Goal: Entertainment & Leisure: Consume media (video, audio)

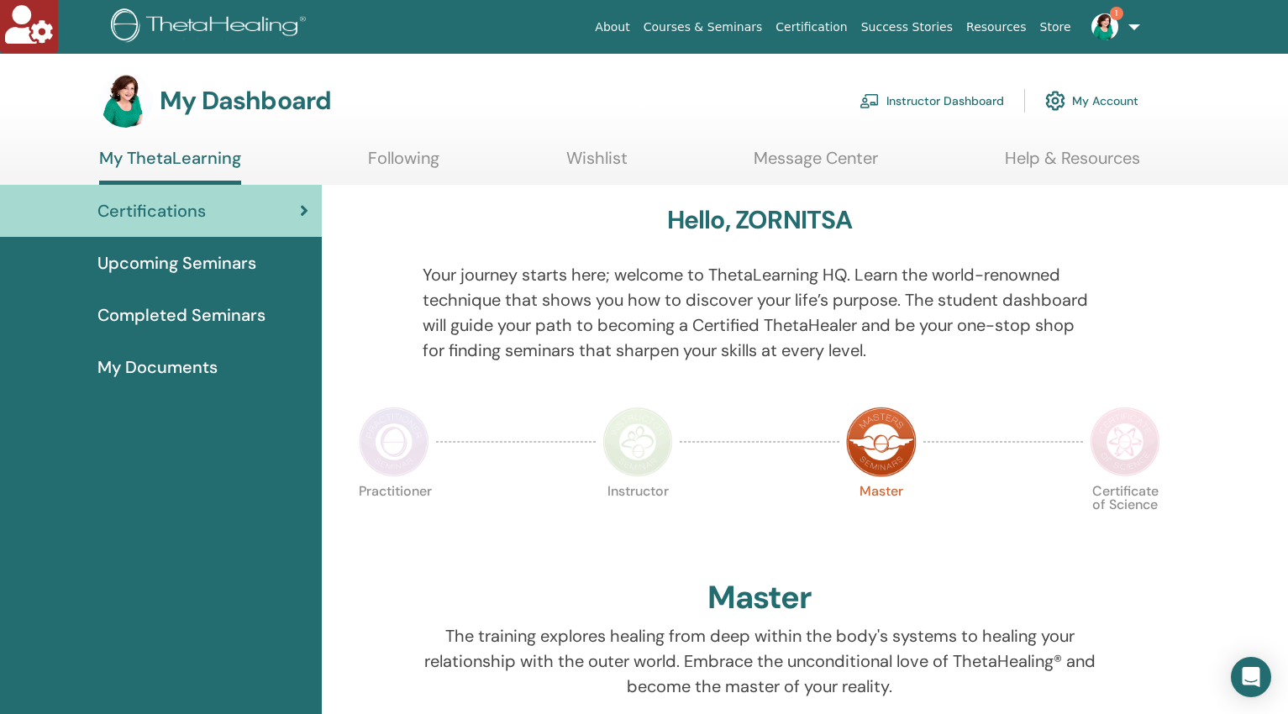
click at [910, 102] on link "Instructor Dashboard" at bounding box center [931, 100] width 144 height 37
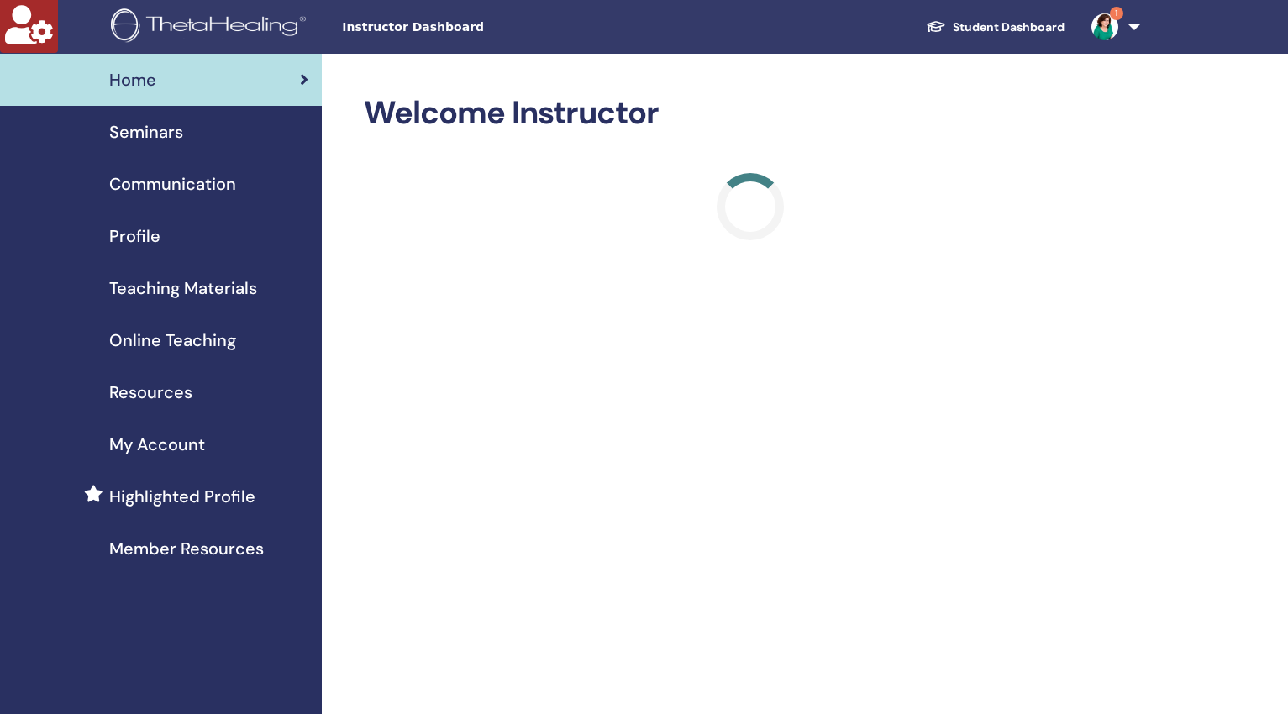
click at [195, 340] on span "Online Teaching" at bounding box center [172, 340] width 127 height 25
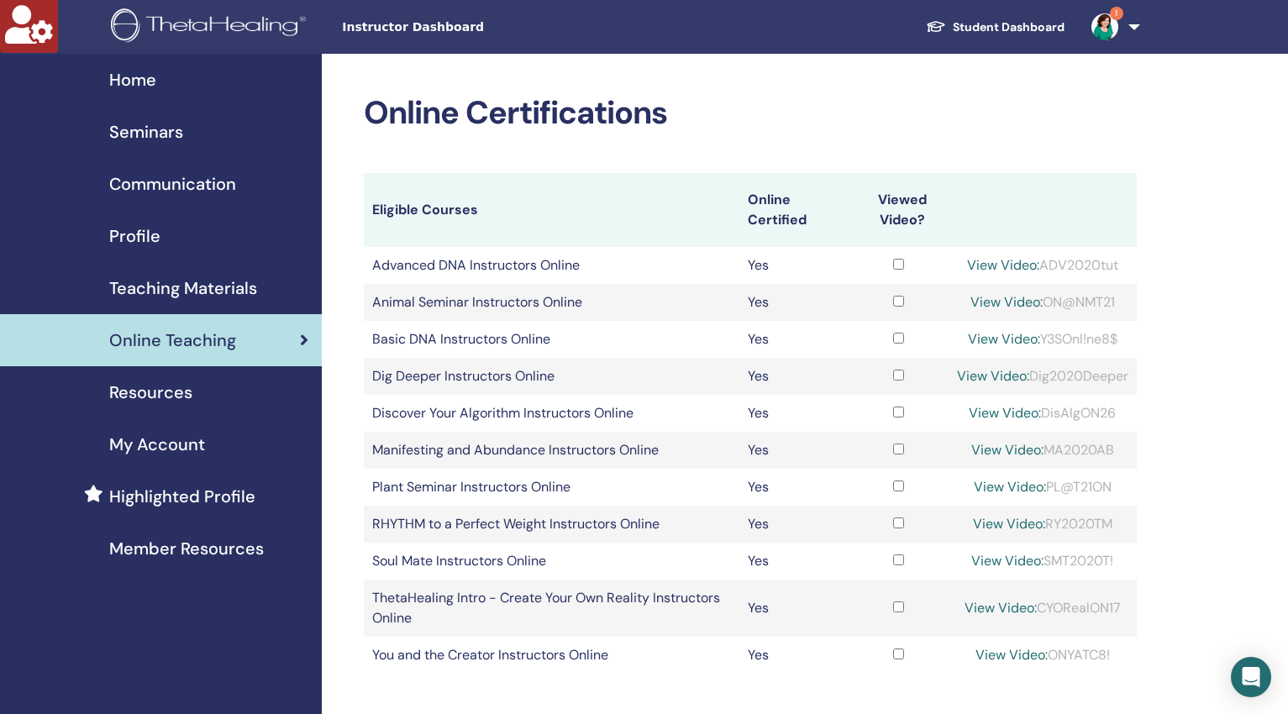
copy div "DisAlgON26"
drag, startPoint x: 1108, startPoint y: 412, endPoint x: 1043, endPoint y: 412, distance: 64.7
click at [1043, 412] on div "View Video: DisAlgON26" at bounding box center [1042, 413] width 171 height 20
click at [1005, 414] on link "View Video:" at bounding box center [1004, 413] width 72 height 18
